Goal: Navigation & Orientation: Understand site structure

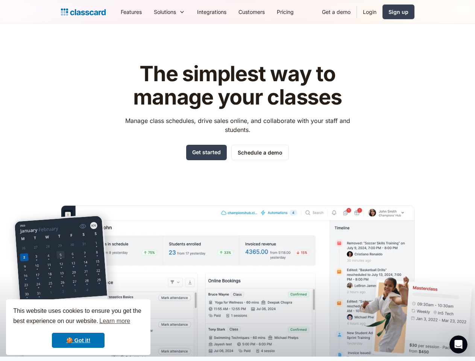
click at [237, 181] on div "The simplest way to manage your classes Manage class schedules, drive sales onl…" at bounding box center [238, 203] width 354 height 306
click at [78, 327] on div "This website uses cookies to ensure you get the best experience on our website.…" at bounding box center [78, 328] width 144 height 56
click at [265, 12] on nav "Features Resources Blog The latest industry news, updates and info. Customer st…" at bounding box center [265, 11] width 300 height 17
click at [148, 12] on div "Solutions Sports academy Swim school Dance studio Gymnastics Music school Marti…" at bounding box center [169, 11] width 43 height 17
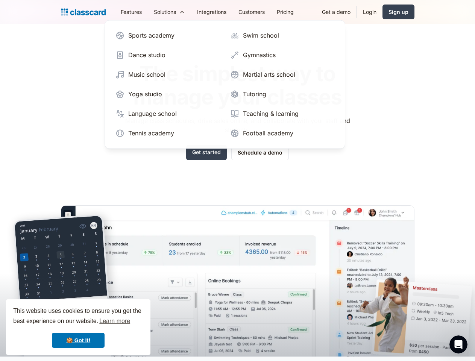
click at [459, 345] on icon "Open Intercom Messenger" at bounding box center [459, 345] width 12 height 12
